Goal: Task Accomplishment & Management: Manage account settings

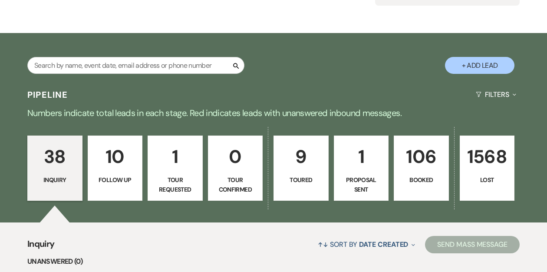
scroll to position [125, 0]
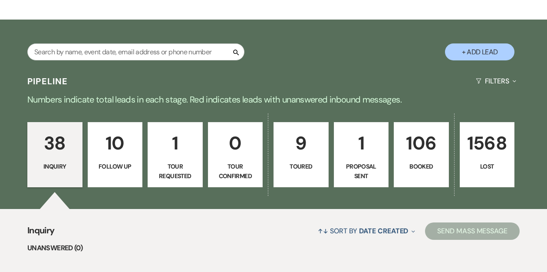
click at [403, 146] on p "106" at bounding box center [422, 143] width 44 height 29
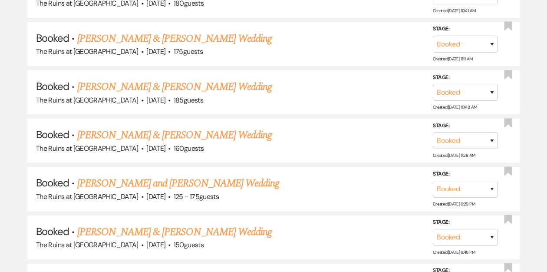
scroll to position [677, 0]
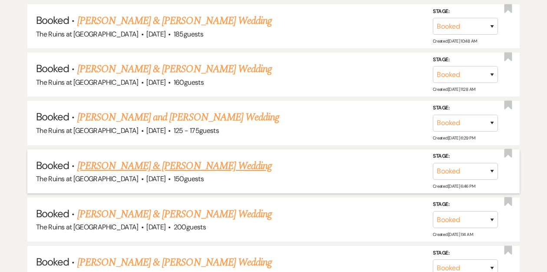
click at [166, 163] on link "[PERSON_NAME] & [PERSON_NAME] Wedding" at bounding box center [174, 166] width 195 height 16
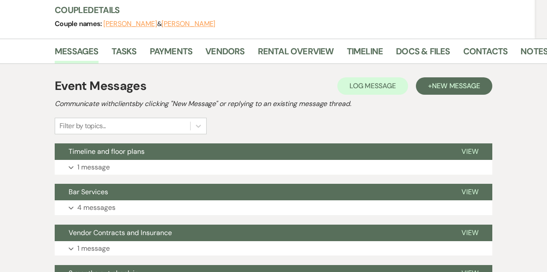
scroll to position [119, 0]
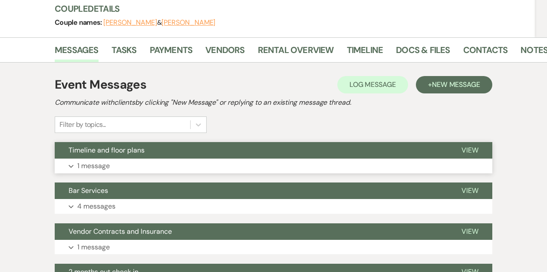
click at [175, 151] on button "Timeline and floor plans" at bounding box center [251, 150] width 393 height 17
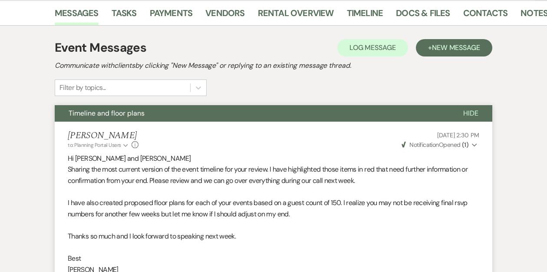
scroll to position [157, 0]
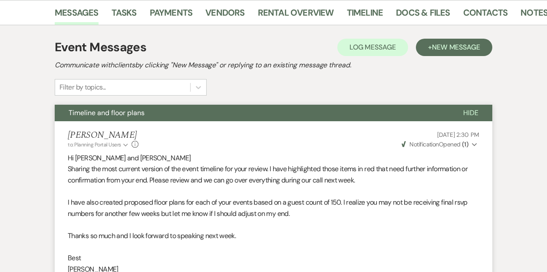
click at [474, 146] on use "button" at bounding box center [474, 144] width 5 height 3
click at [349, 138] on div "[PERSON_NAME] to: Planning Portal Users Expand Info [DATE] 2:30 PM Weven Check …" at bounding box center [274, 139] width 412 height 19
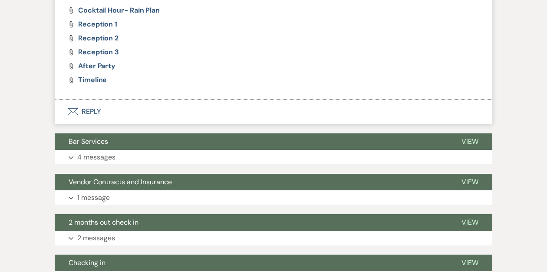
scroll to position [486, 0]
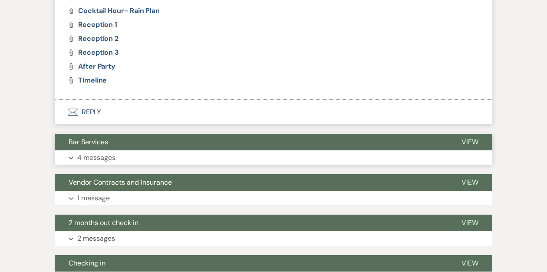
click at [182, 142] on button "Bar Services" at bounding box center [251, 142] width 393 height 17
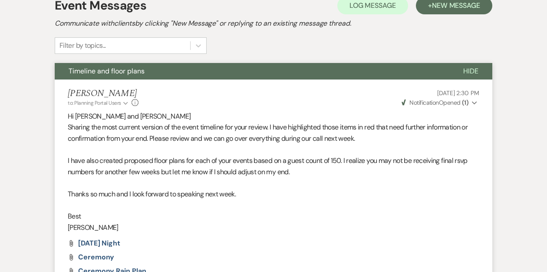
scroll to position [0, 0]
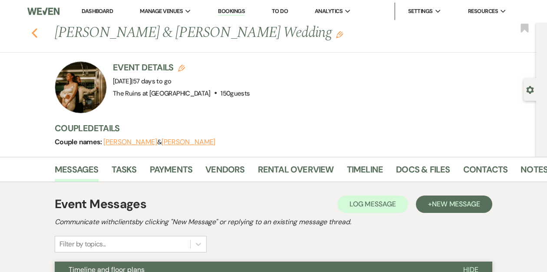
click at [32, 32] on icon "Previous" at bounding box center [34, 33] width 7 height 10
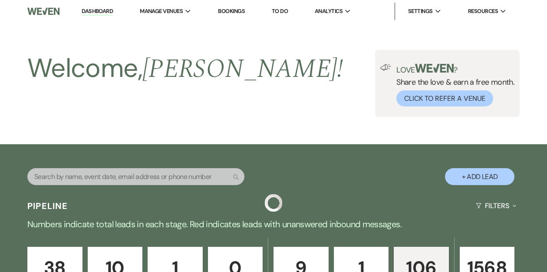
scroll to position [677, 0]
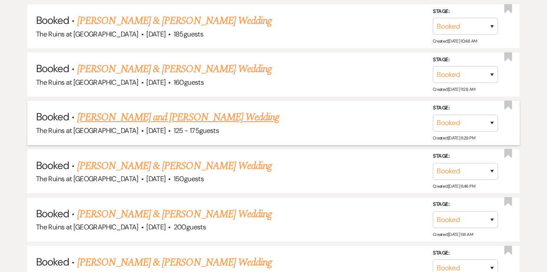
click at [106, 115] on link "[PERSON_NAME] and [PERSON_NAME] Wedding" at bounding box center [178, 117] width 202 height 16
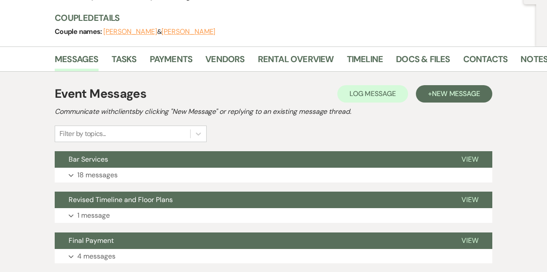
scroll to position [176, 0]
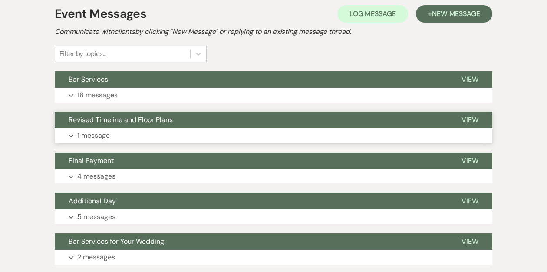
click at [112, 120] on span "Revised Timeline and Floor Plans" at bounding box center [121, 119] width 104 height 9
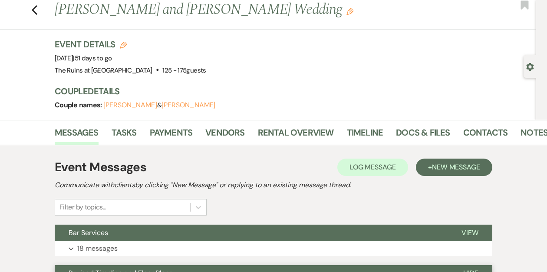
scroll to position [0, 0]
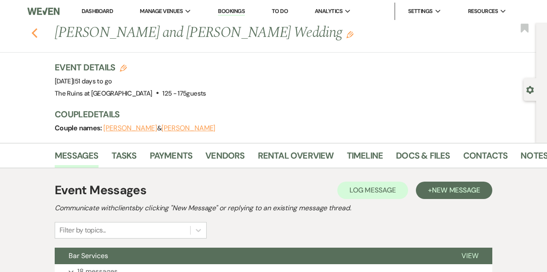
click at [35, 34] on use "button" at bounding box center [35, 33] width 6 height 10
